Goal: Transaction & Acquisition: Purchase product/service

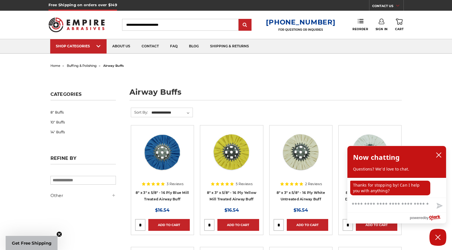
click at [239, 148] on img at bounding box center [231, 151] width 45 height 45
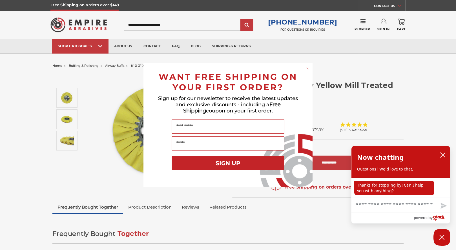
click at [309, 68] on circle "Close dialog" at bounding box center [307, 67] width 5 height 5
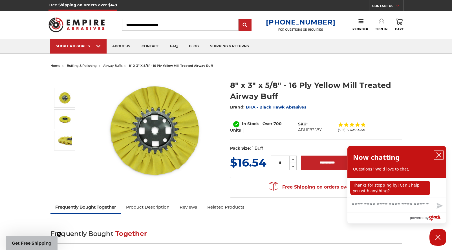
click at [439, 151] on button "close chatbox" at bounding box center [438, 155] width 9 height 8
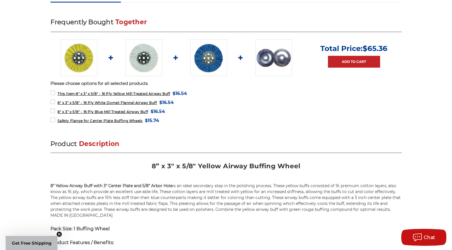
scroll to position [213, 0]
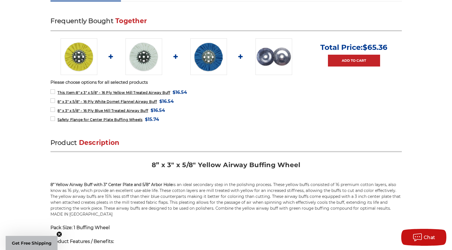
click at [203, 58] on img at bounding box center [208, 56] width 37 height 37
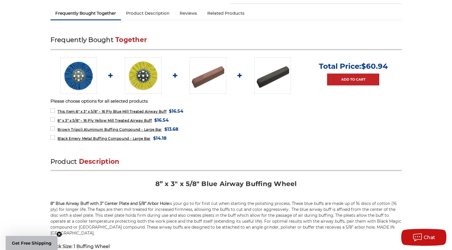
scroll to position [195, 0]
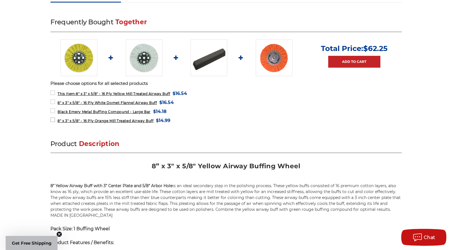
scroll to position [216, 0]
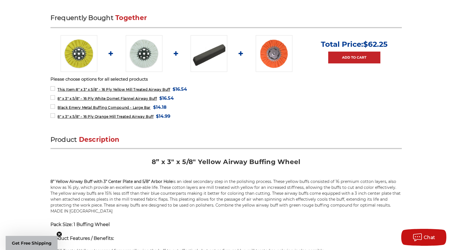
click at [142, 47] on img at bounding box center [144, 53] width 37 height 37
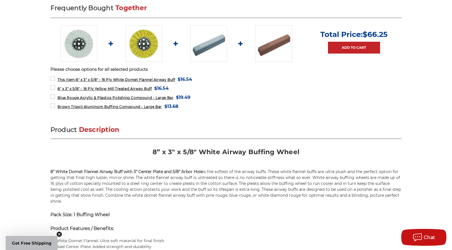
scroll to position [167, 0]
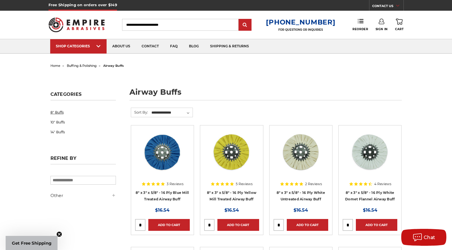
click at [60, 111] on link "8" Buffs" at bounding box center [82, 112] width 65 height 10
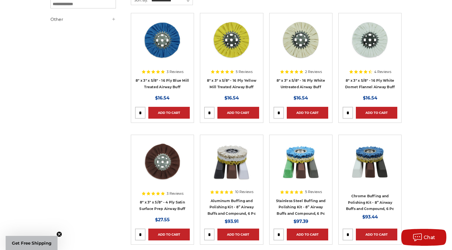
scroll to position [77, 0]
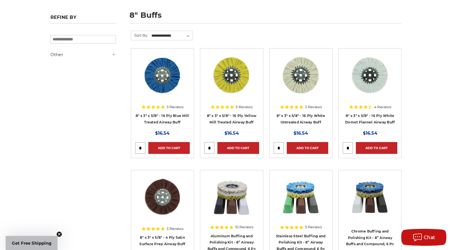
click at [370, 83] on img at bounding box center [369, 74] width 45 height 45
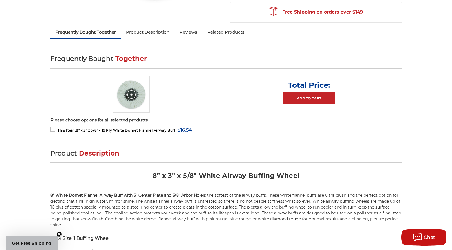
scroll to position [211, 0]
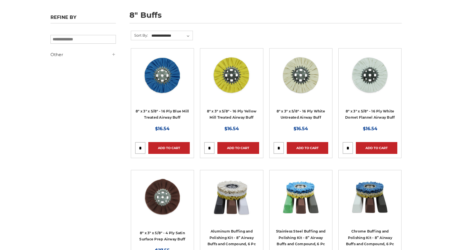
scroll to position [77, 0]
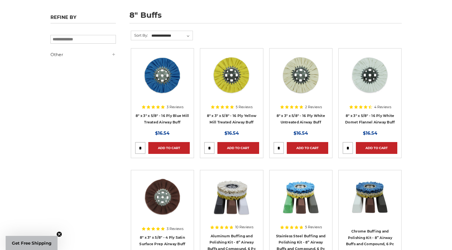
click at [301, 78] on img at bounding box center [300, 74] width 45 height 45
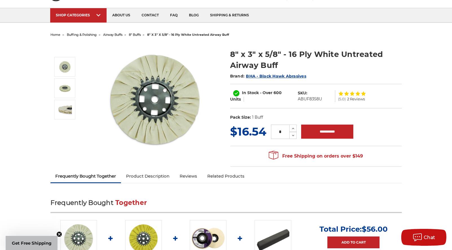
scroll to position [36, 0]
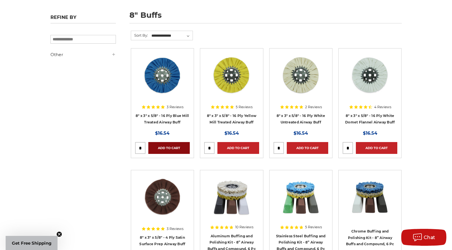
click at [164, 149] on link "Add to Cart" at bounding box center [168, 148] width 41 height 12
click at [238, 149] on link "Add to Cart" at bounding box center [237, 148] width 41 height 12
click at [304, 149] on link "Add to Cart" at bounding box center [307, 148] width 41 height 12
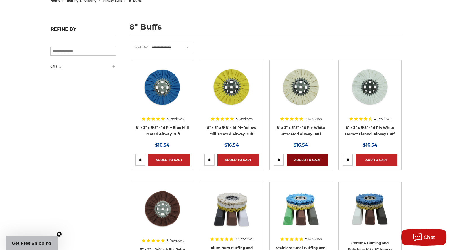
scroll to position [37, 0]
